Goal: Task Accomplishment & Management: Complete application form

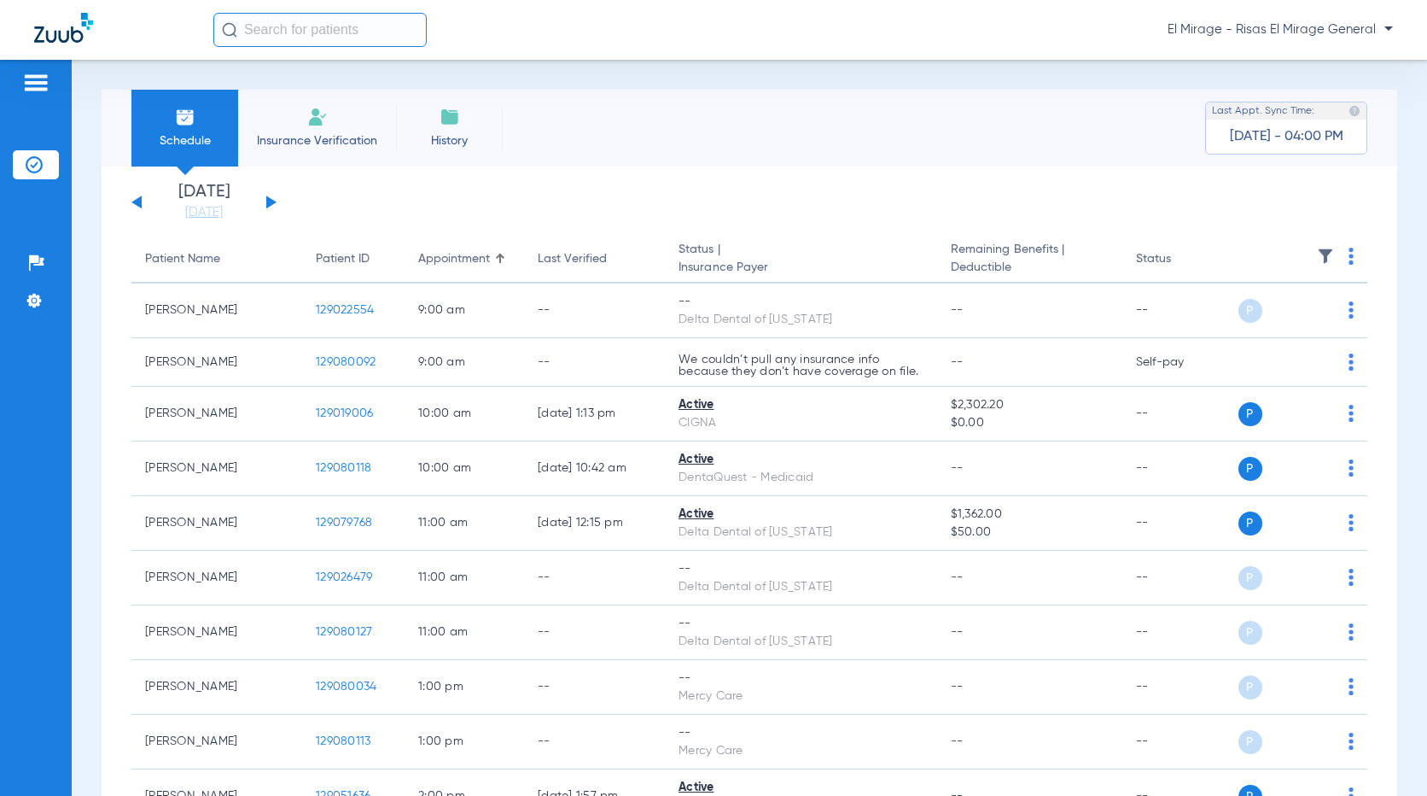
click at [317, 134] on span "Insurance Verification" at bounding box center [317, 140] width 132 height 17
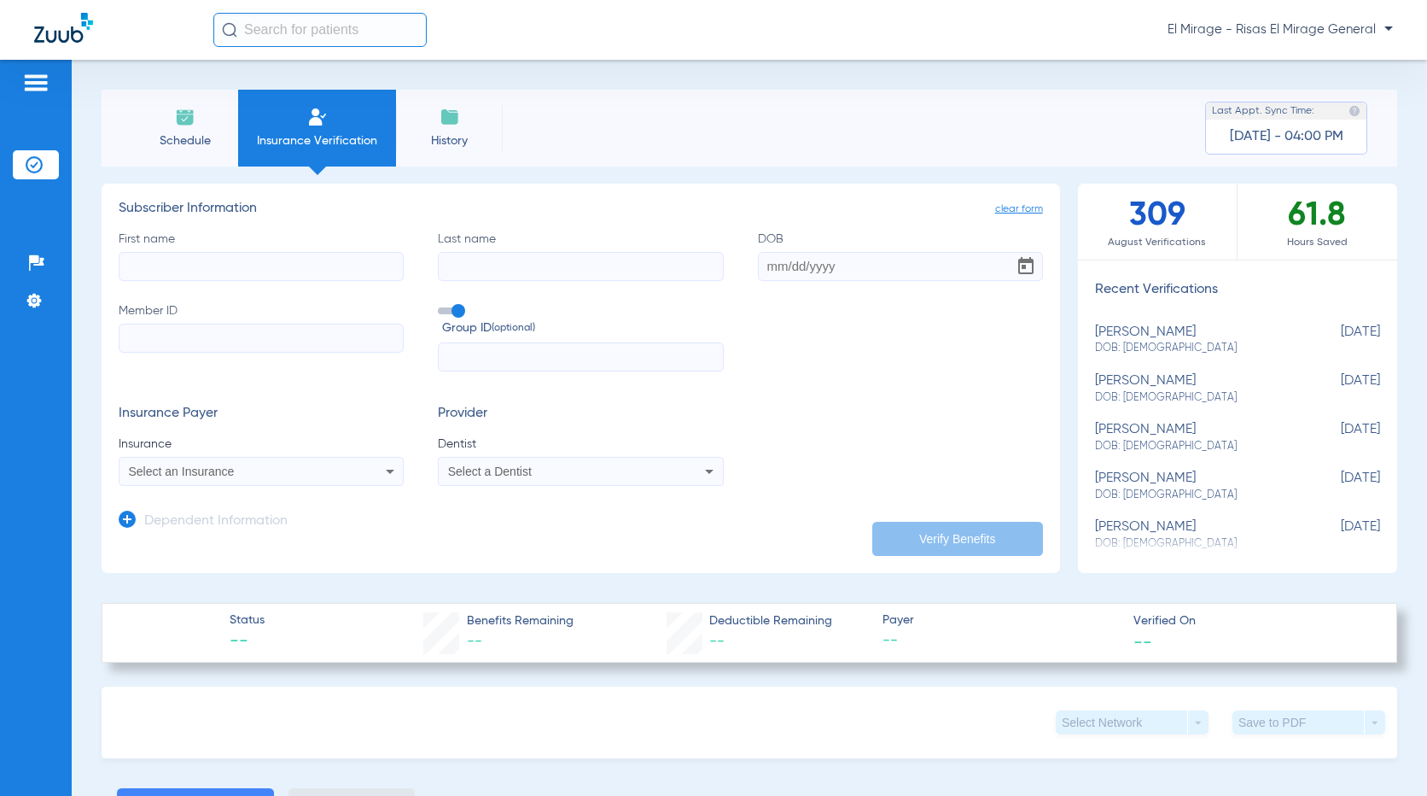
click at [213, 350] on input "Member ID" at bounding box center [261, 338] width 285 height 29
paste input "W242625625"
type input "W242625625"
click at [372, 469] on div "Select an Insurance" at bounding box center [261, 471] width 283 height 20
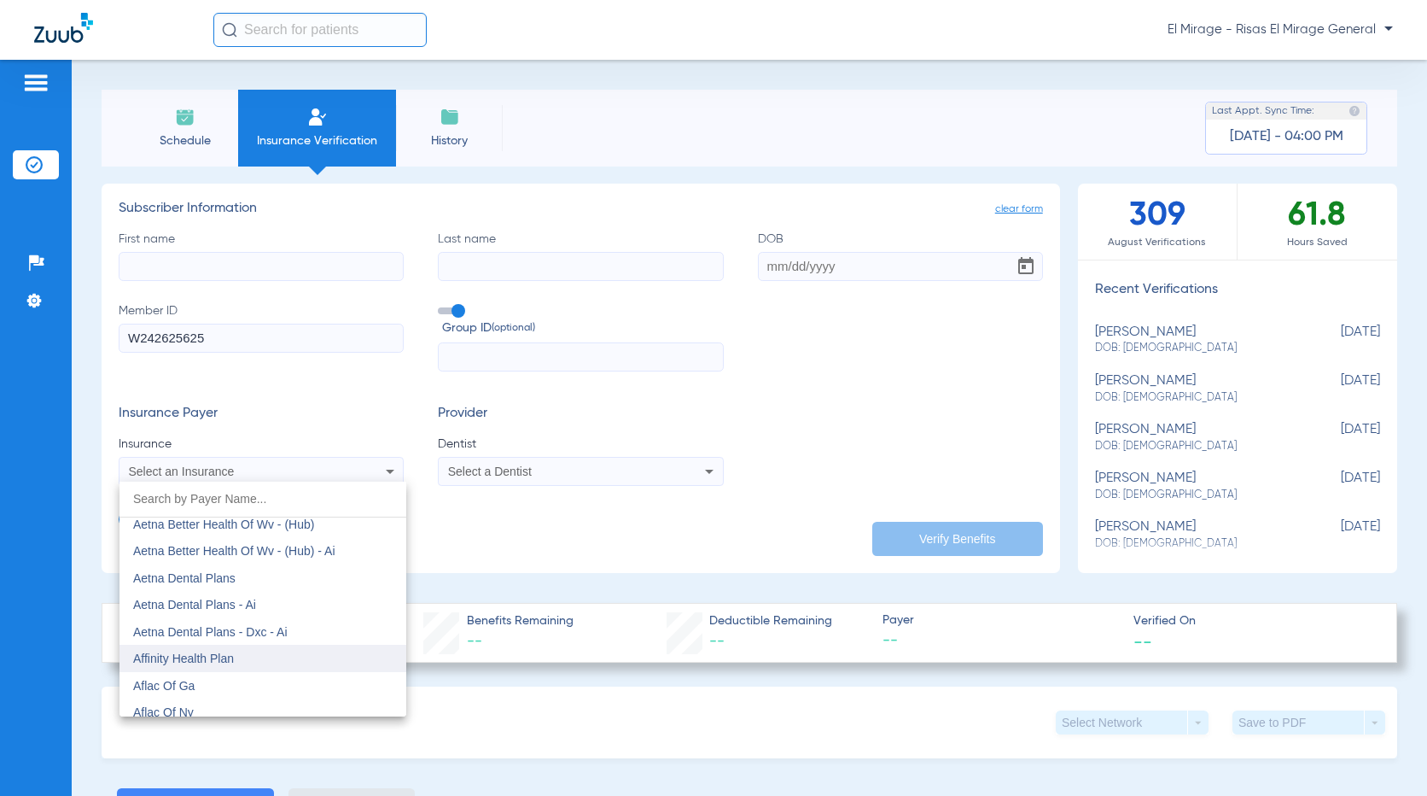
scroll to position [171, 0]
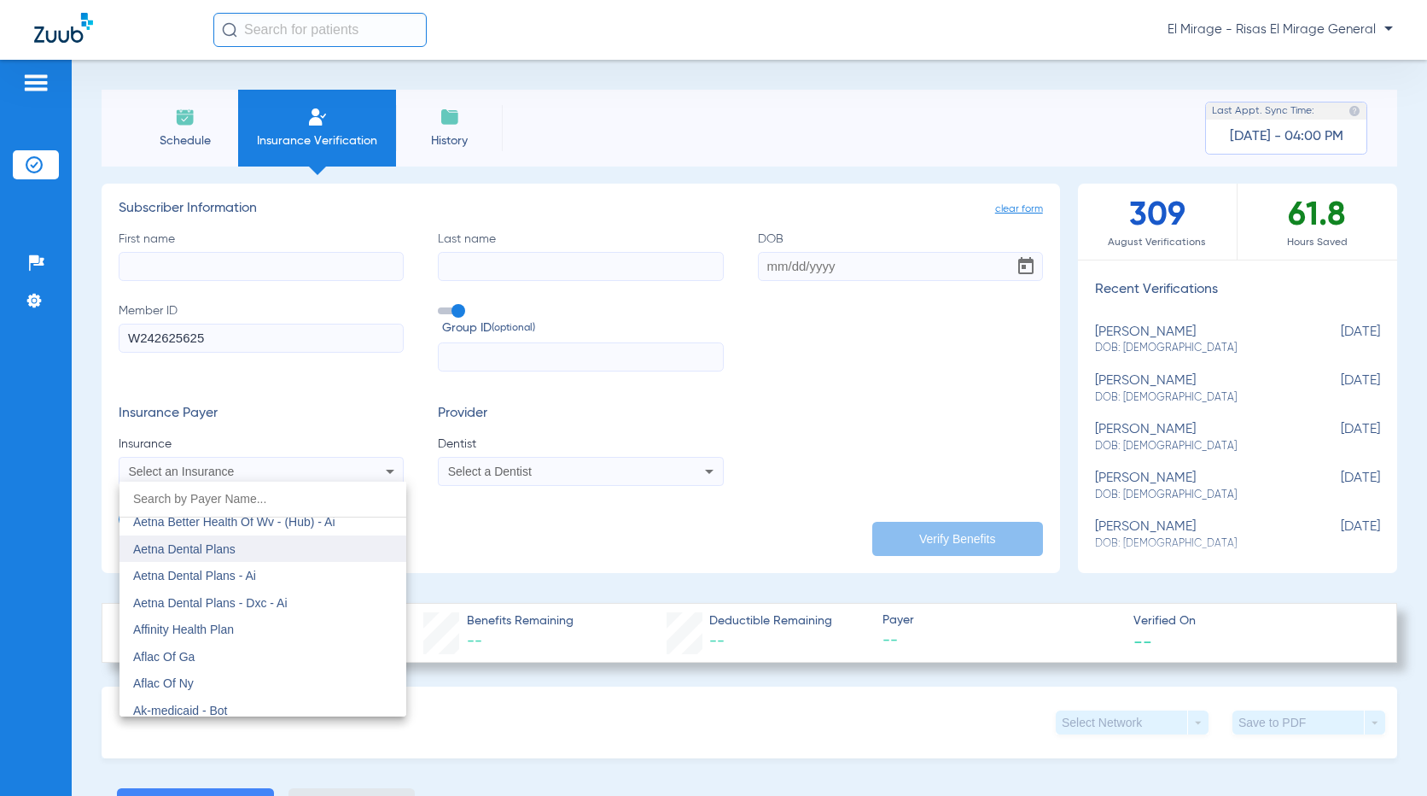
click at [230, 549] on span "Aetna Dental Plans" at bounding box center [184, 549] width 102 height 14
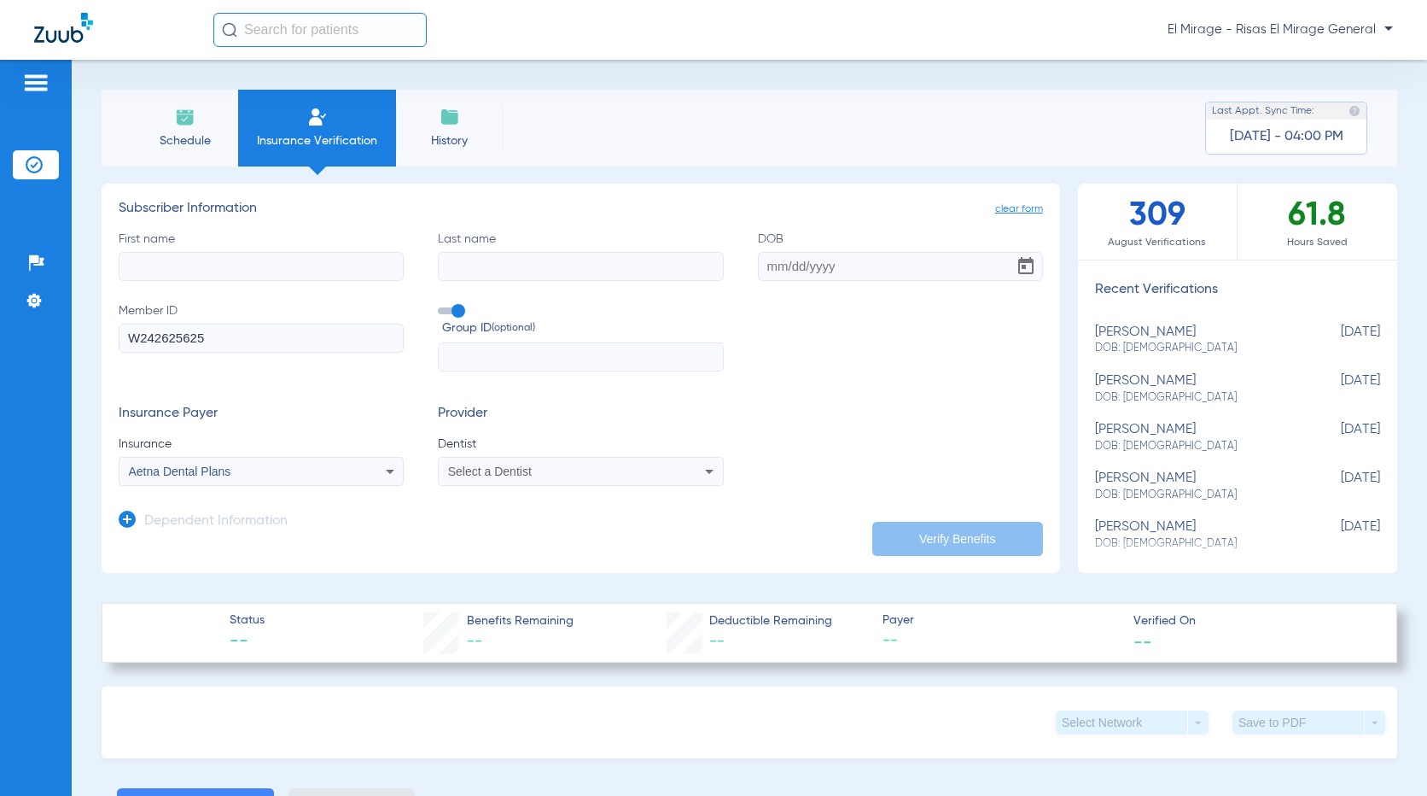
click at [555, 462] on div "Select a Dentist" at bounding box center [580, 471] width 283 height 20
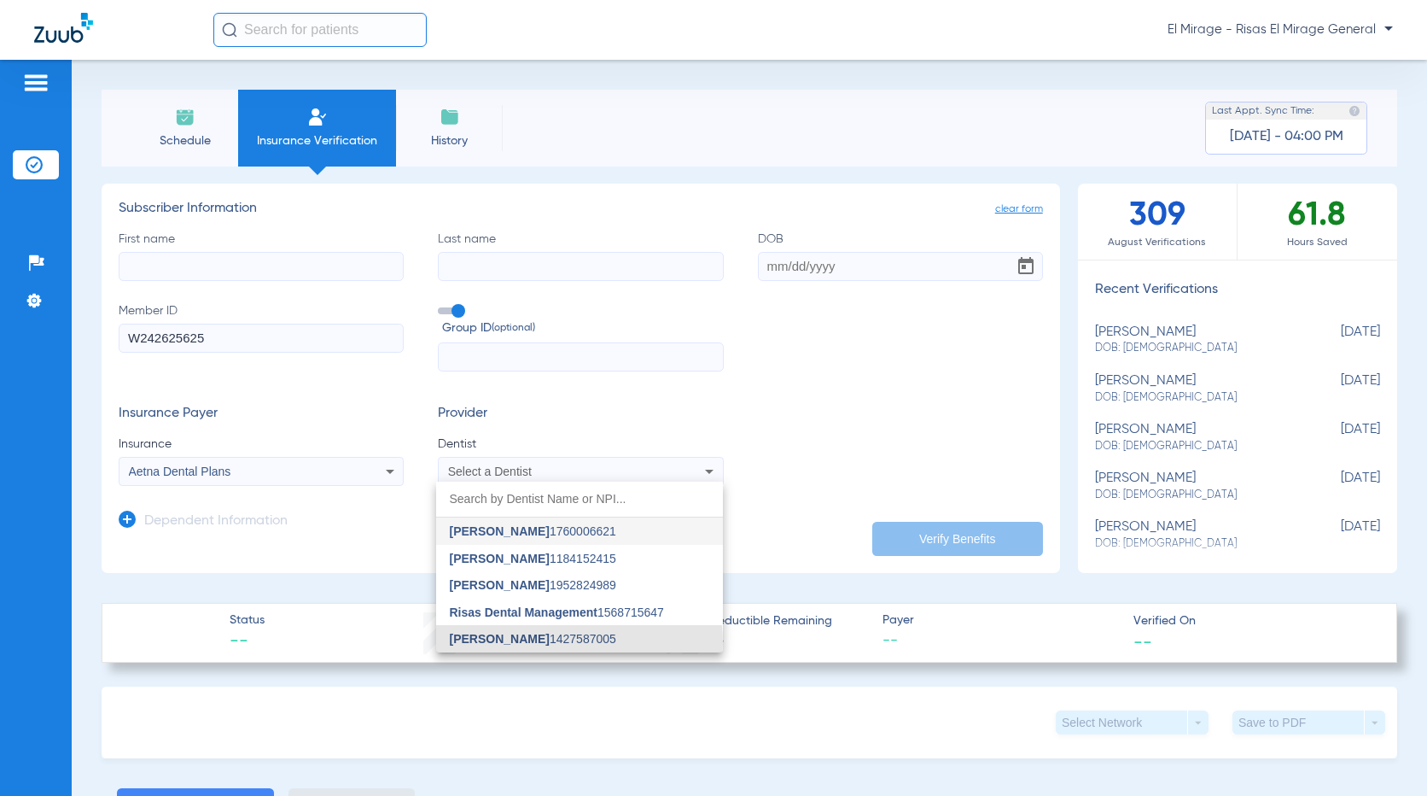
drag, startPoint x: 515, startPoint y: 643, endPoint x: 576, endPoint y: 576, distance: 90.6
click at [514, 643] on span "[PERSON_NAME]" at bounding box center [500, 639] width 100 height 14
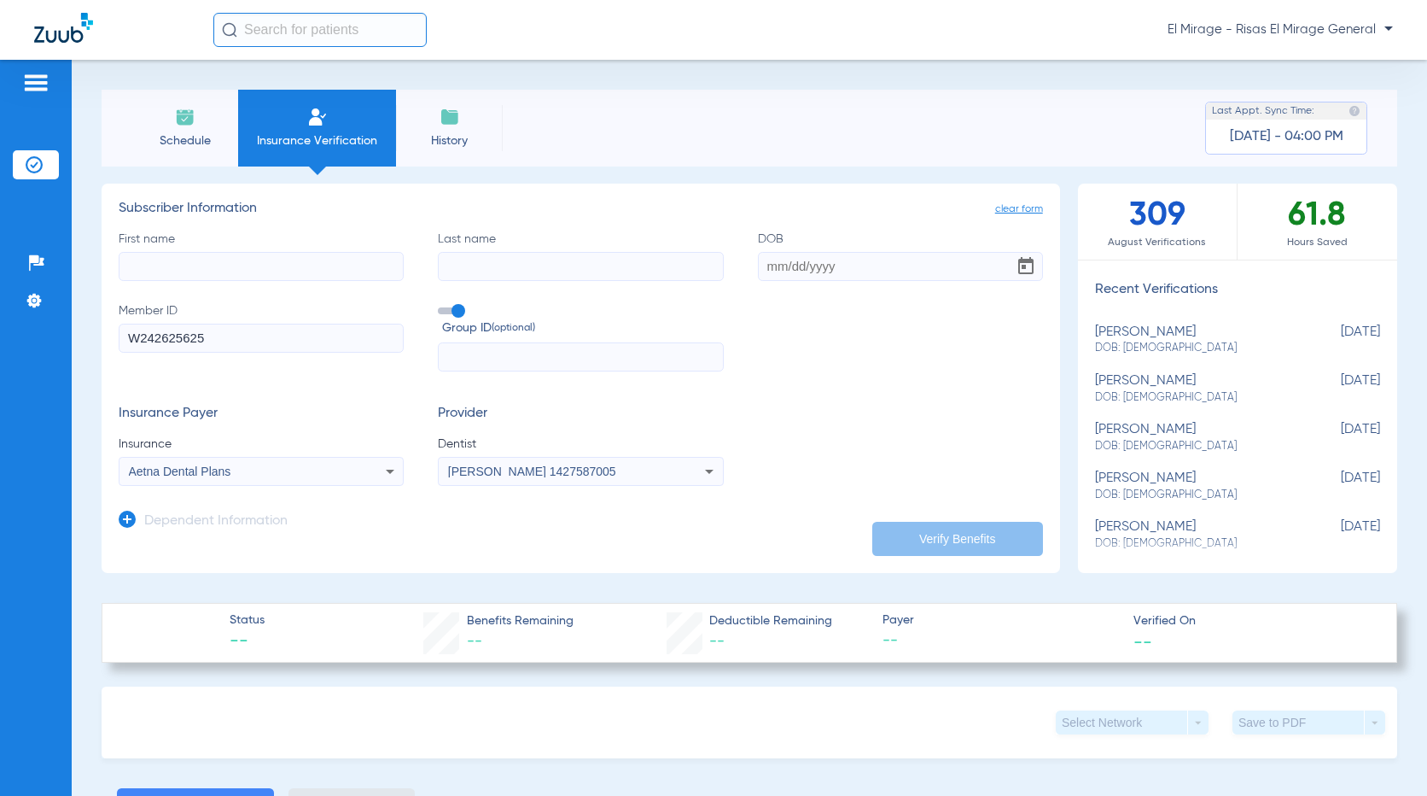
click at [743, 263] on div "First name Last name DOB Member ID W242625625 Group ID (optional)" at bounding box center [581, 301] width 924 height 142
click at [767, 262] on input "DOB" at bounding box center [900, 266] width 285 height 29
paste input "[DATE]"
type input "[DATE]"
